Goal: Transaction & Acquisition: Subscribe to service/newsletter

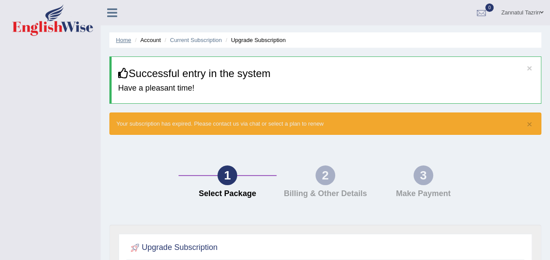
click at [123, 37] on link "Home" at bounding box center [123, 40] width 15 height 7
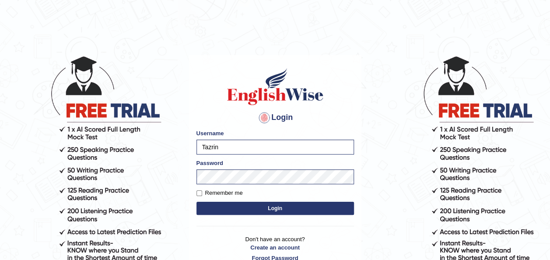
click at [209, 206] on button "Login" at bounding box center [274, 208] width 157 height 13
click at [252, 210] on button "Login" at bounding box center [274, 208] width 157 height 13
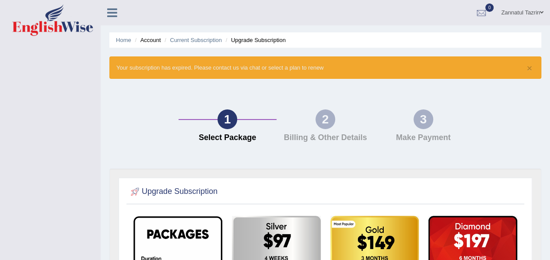
click at [395, 159] on div "1 Select Package 2 Billing & Other Details 3 Make Payment" at bounding box center [325, 127] width 440 height 81
click at [125, 39] on link "Home" at bounding box center [123, 40] width 15 height 7
